Goal: Register for event/course

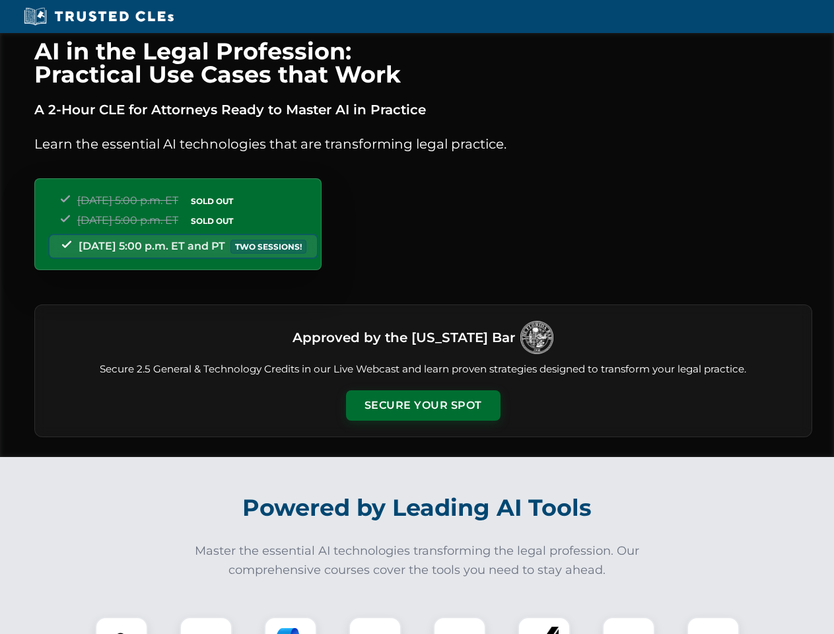
click at [423, 405] on button "Secure Your Spot" at bounding box center [423, 405] width 154 height 30
click at [121, 625] on img at bounding box center [121, 643] width 38 height 38
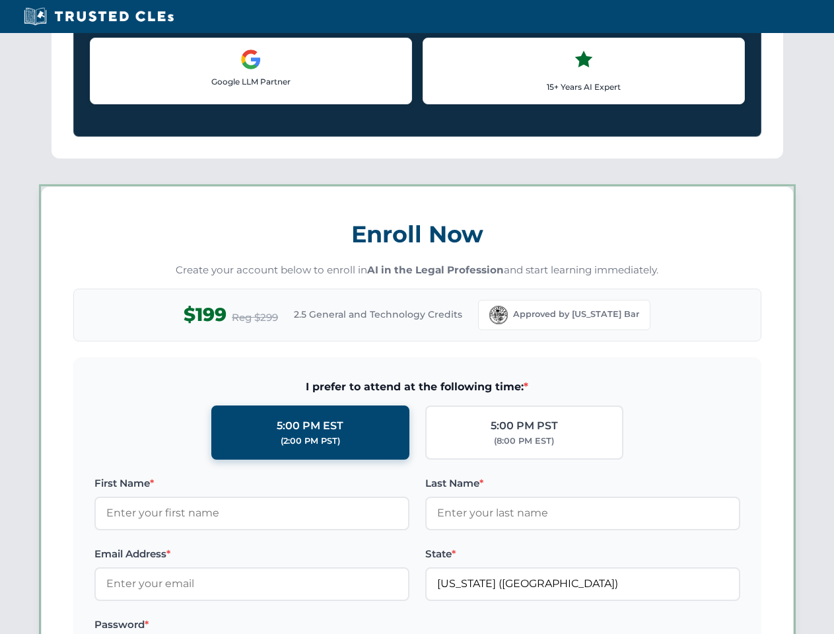
click at [290, 625] on label "Password *" at bounding box center [251, 625] width 315 height 16
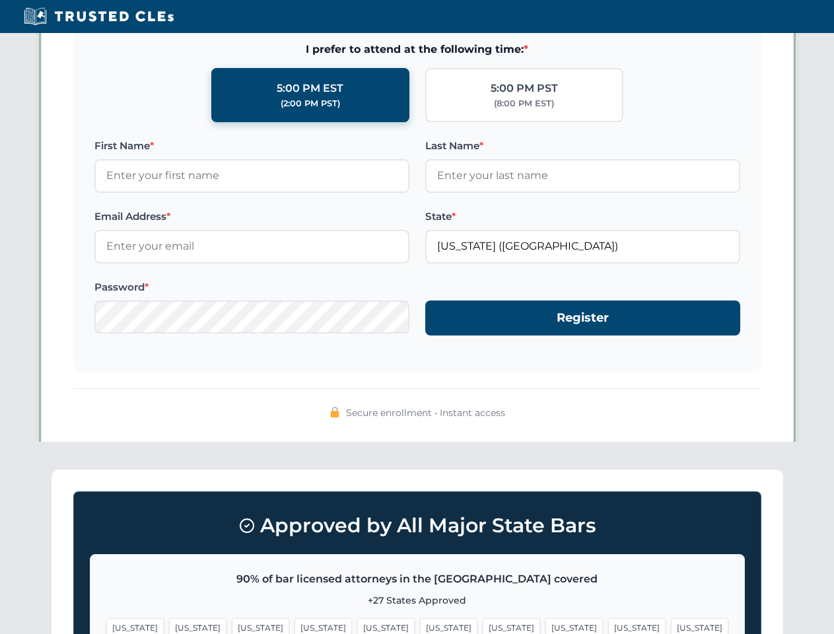
click at [608, 625] on span "[US_STATE]" at bounding box center [636, 627] width 57 height 19
